Goal: Information Seeking & Learning: Learn about a topic

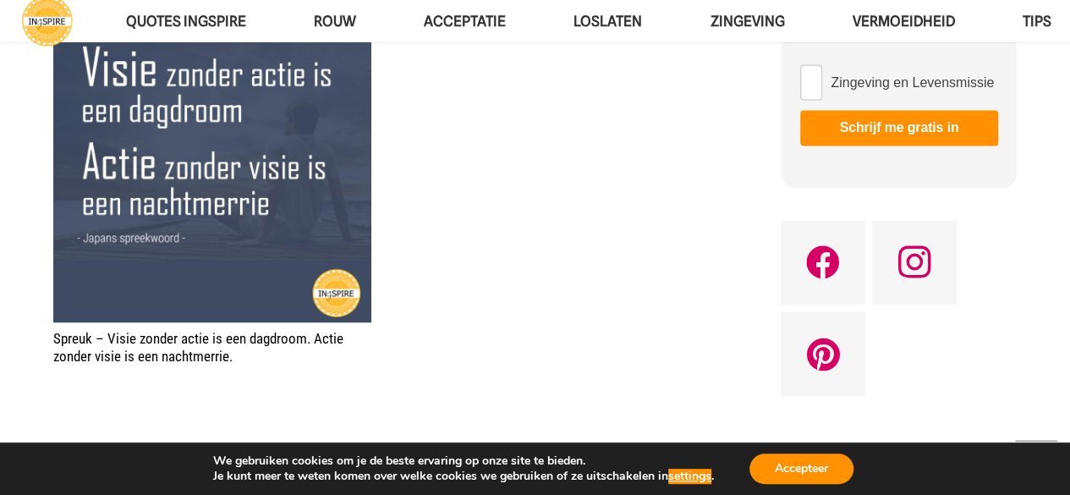
scroll to position [1185, 0]
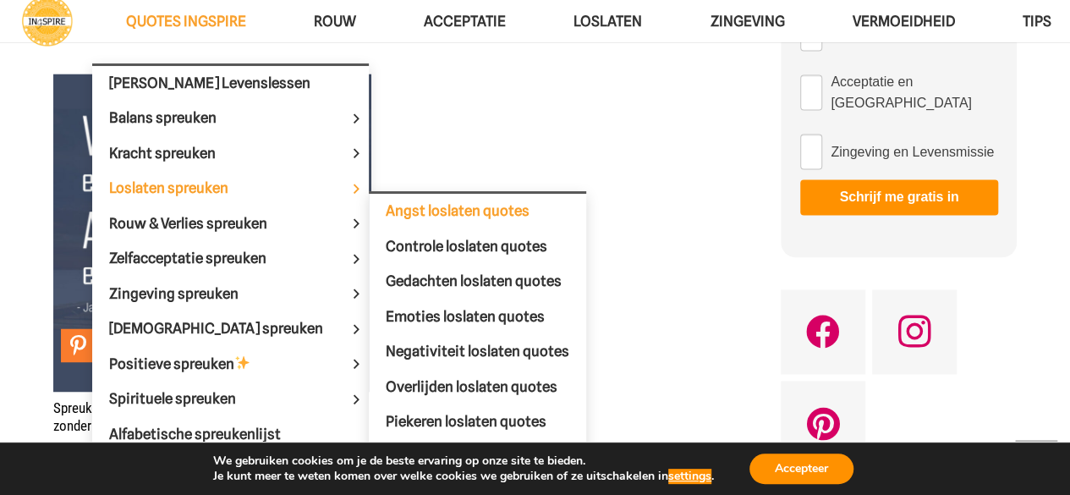
click at [386, 205] on span "Angst loslaten quotes" at bounding box center [458, 210] width 144 height 17
click at [213, 187] on span "Loslaten spreuken" at bounding box center [183, 187] width 148 height 17
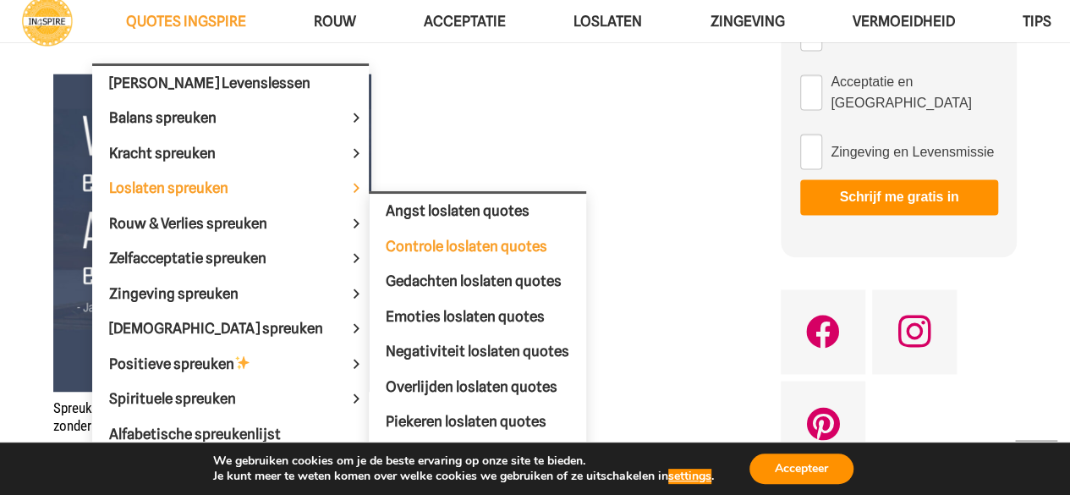
click at [419, 240] on span "Controle loslaten quotes" at bounding box center [467, 246] width 162 height 17
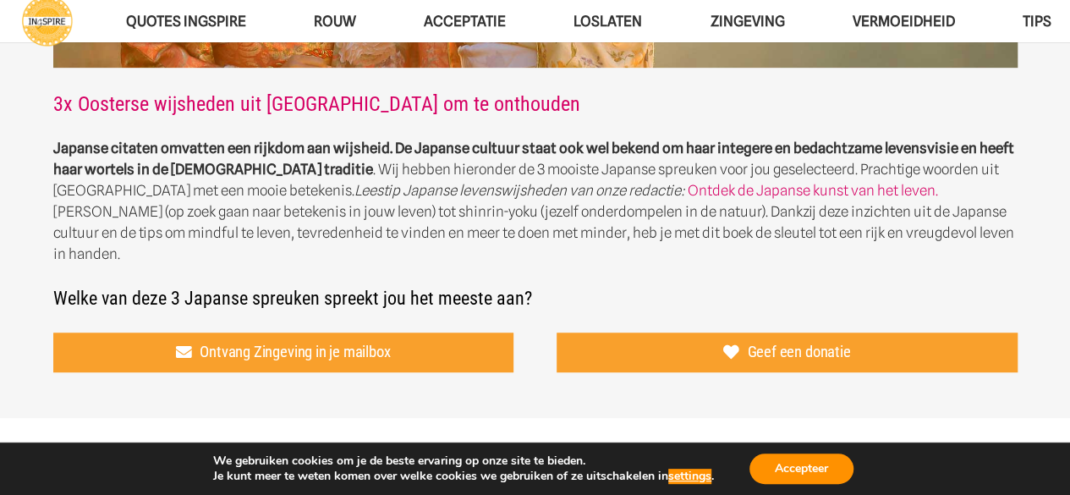
scroll to position [254, 0]
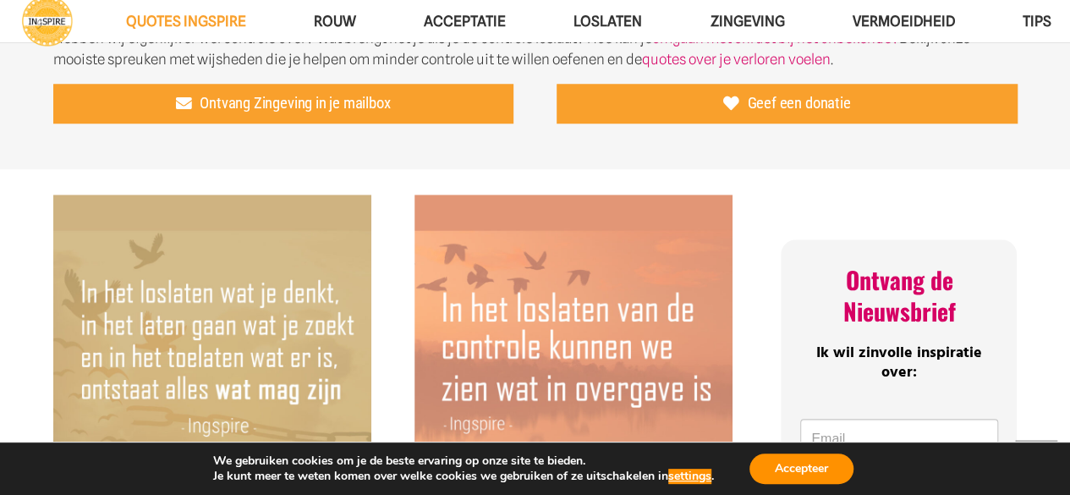
scroll to position [508, 0]
